Goal: Find specific page/section: Find specific page/section

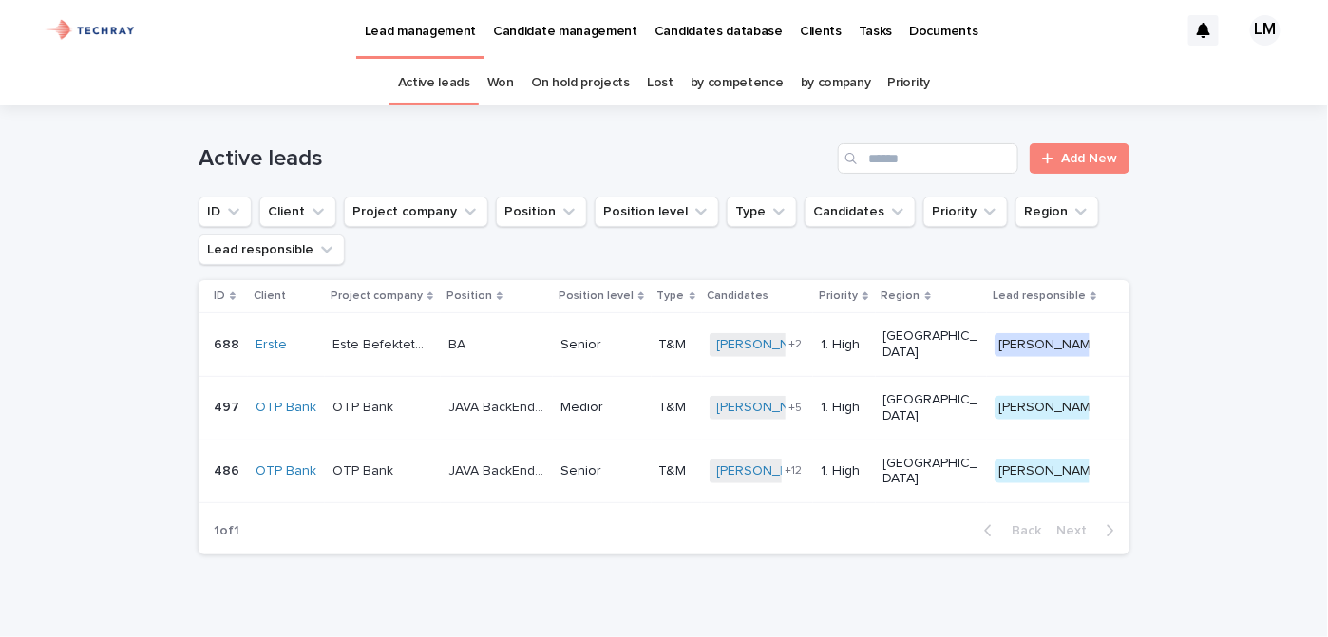
click at [736, 29] on p "Candidates database" at bounding box center [719, 20] width 128 height 40
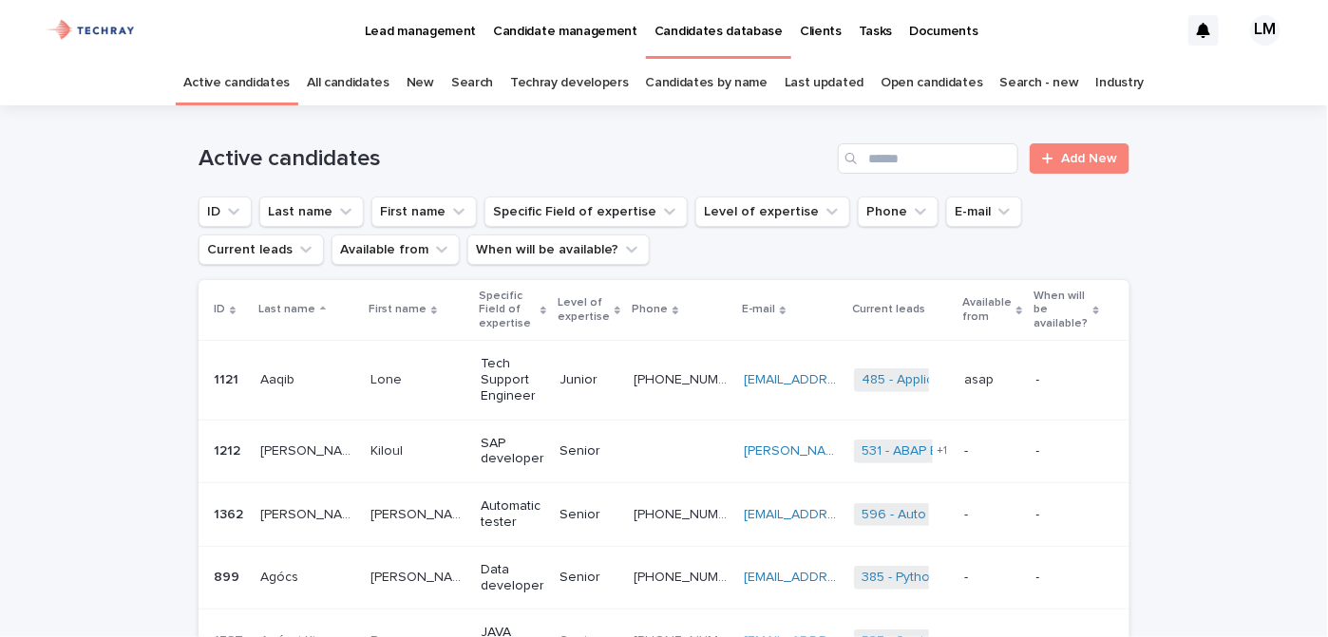
click at [434, 84] on link "New" at bounding box center [421, 83] width 28 height 45
